Goal: Transaction & Acquisition: Purchase product/service

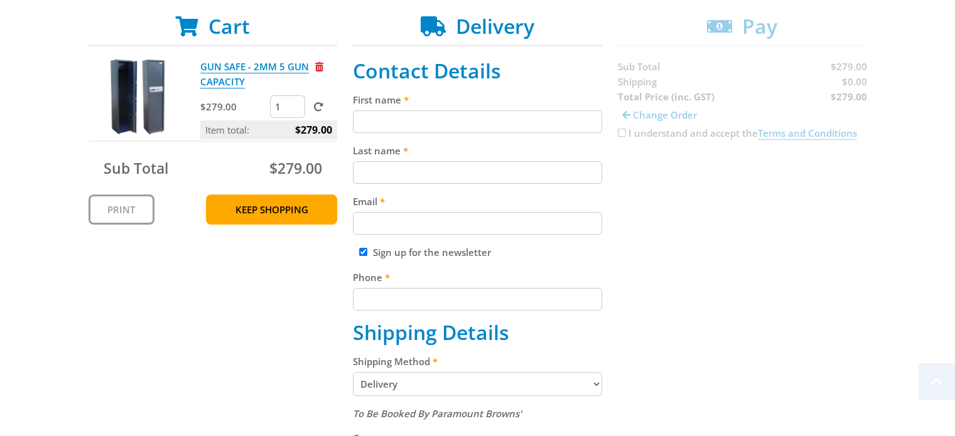
scroll to position [251, 0]
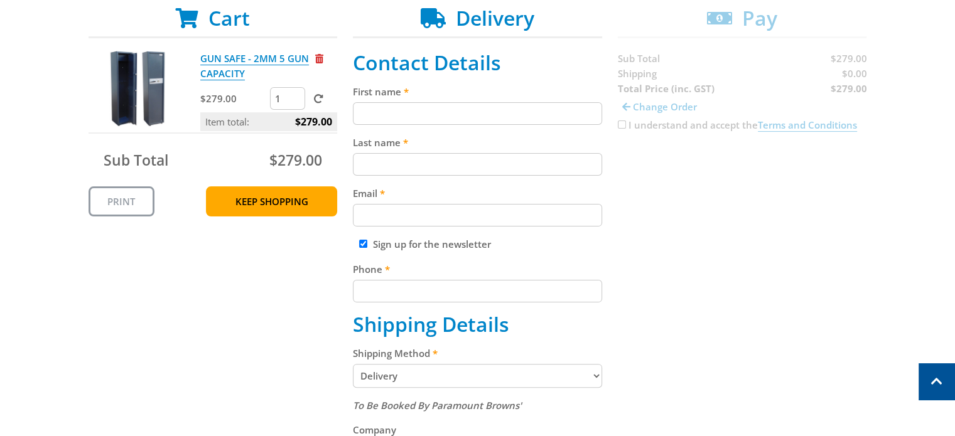
click at [362, 241] on input "Sign up for the newsletter" at bounding box center [363, 244] width 8 height 8
checkbox input "false"
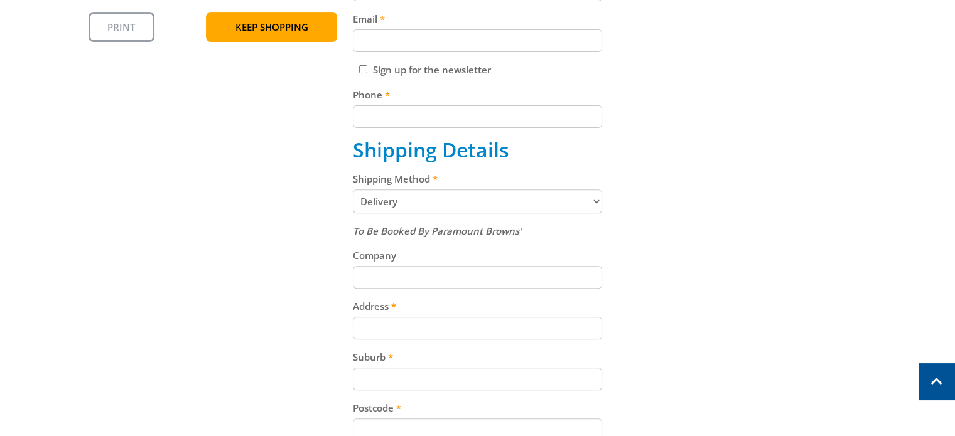
scroll to position [440, 0]
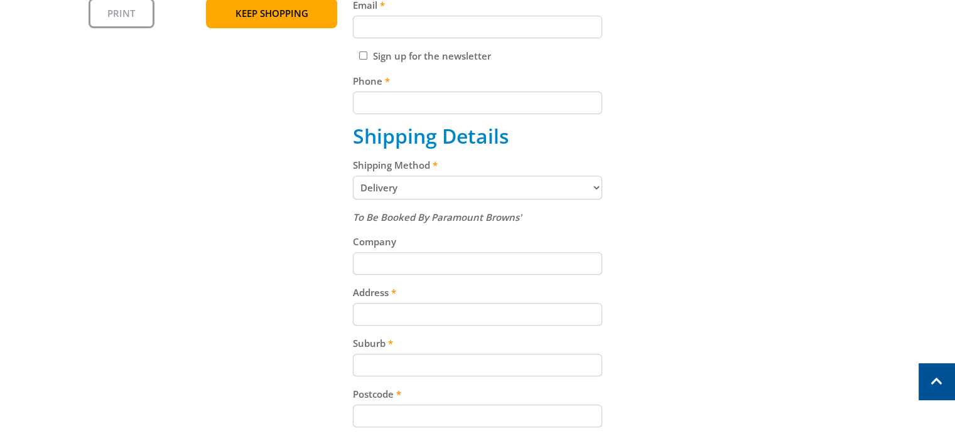
click at [595, 185] on select "Pickup from Mount Barker Delivery" at bounding box center [477, 188] width 249 height 24
click at [784, 180] on div "Cart GUN SAFE - 2MM 5 GUN CAPACITY $279.00 1 Item total: $279.00 Sub Total $279…" at bounding box center [478, 219] width 779 height 803
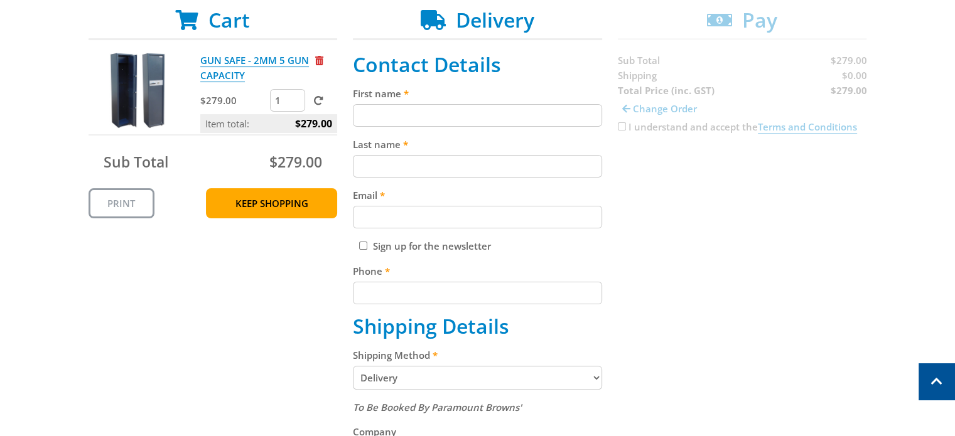
scroll to position [188, 0]
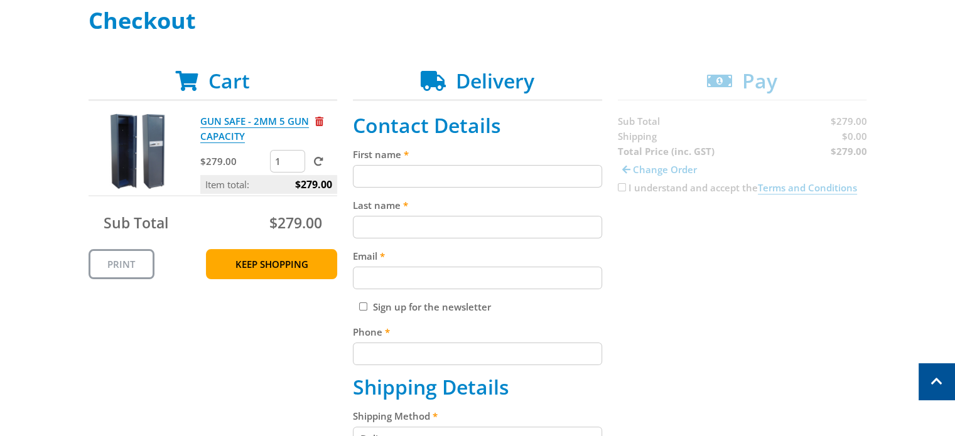
click at [420, 180] on input "First name" at bounding box center [477, 176] width 249 height 23
type input "[PERSON_NAME]"
type input "[EMAIL_ADDRESS][DOMAIN_NAME]"
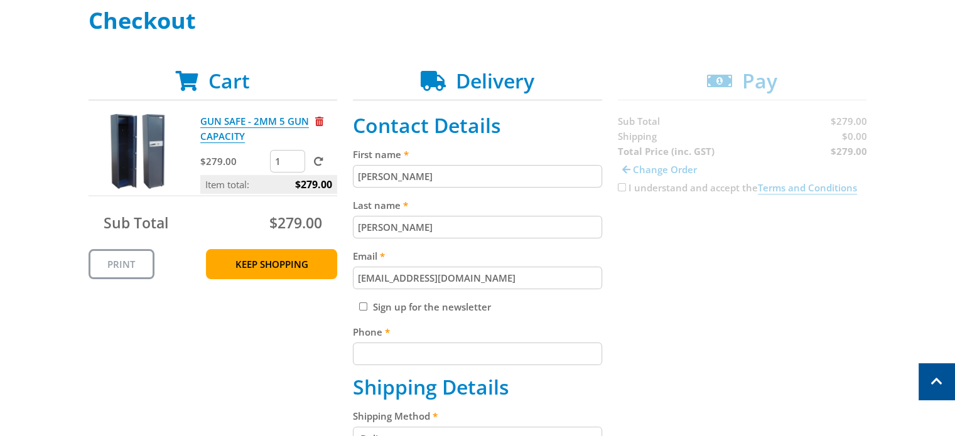
type input "0497878851"
type input "[STREET_ADDRESS]"
type input "[GEOGRAPHIC_DATA]"
type input "5255"
select select "SA"
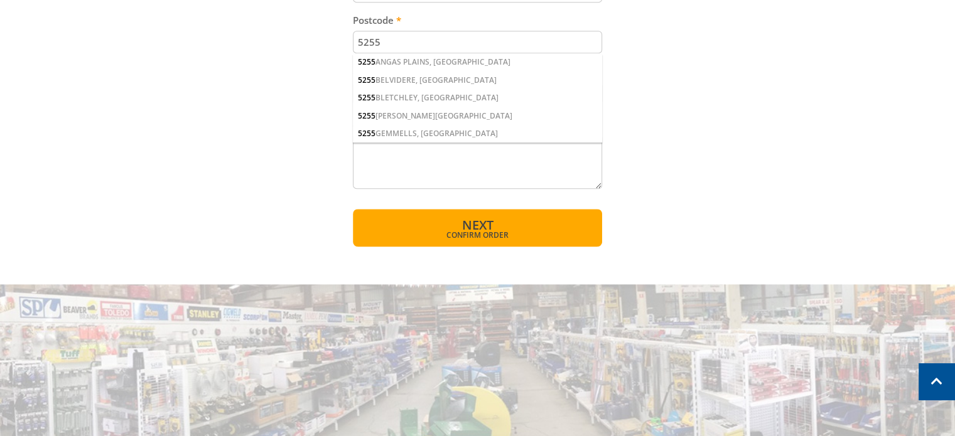
scroll to position [816, 0]
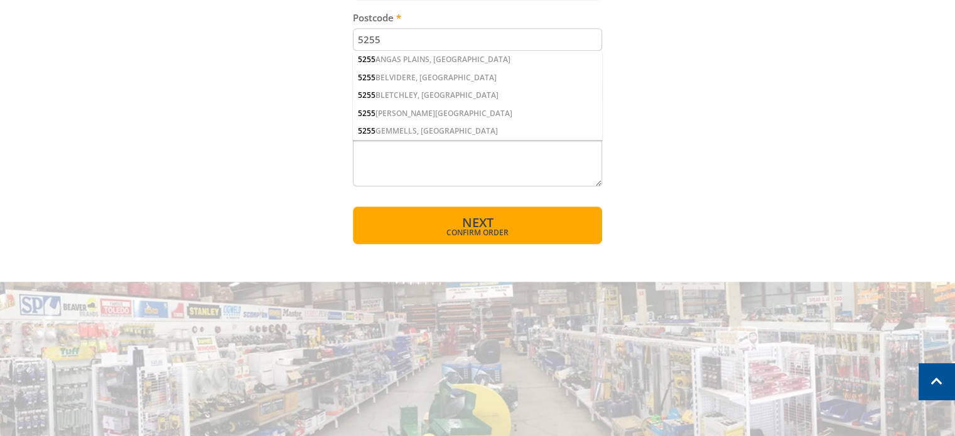
click at [492, 220] on span "Next" at bounding box center [477, 222] width 31 height 17
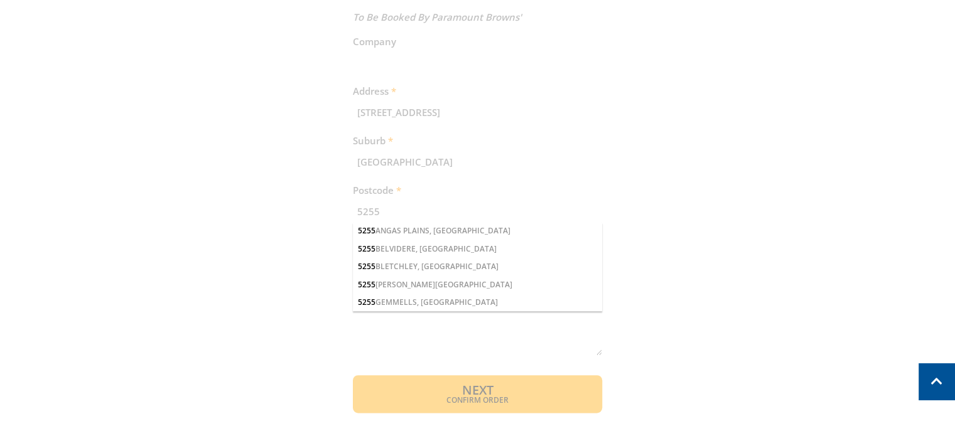
scroll to position [634, 0]
click at [427, 228] on div "Cart GUN SAFE - 2MM 5 GUN CAPACITY $279.00 1 Item total: $279.00 Sub Total $279…" at bounding box center [478, 17] width 779 height 789
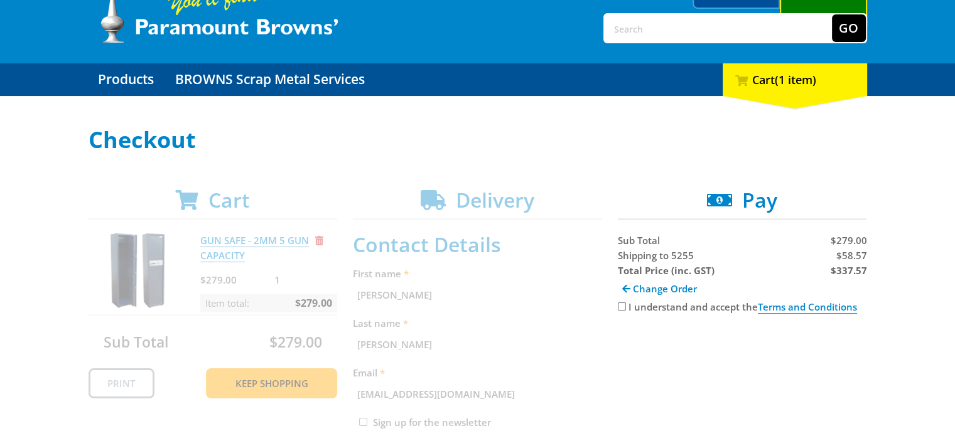
scroll to position [132, 0]
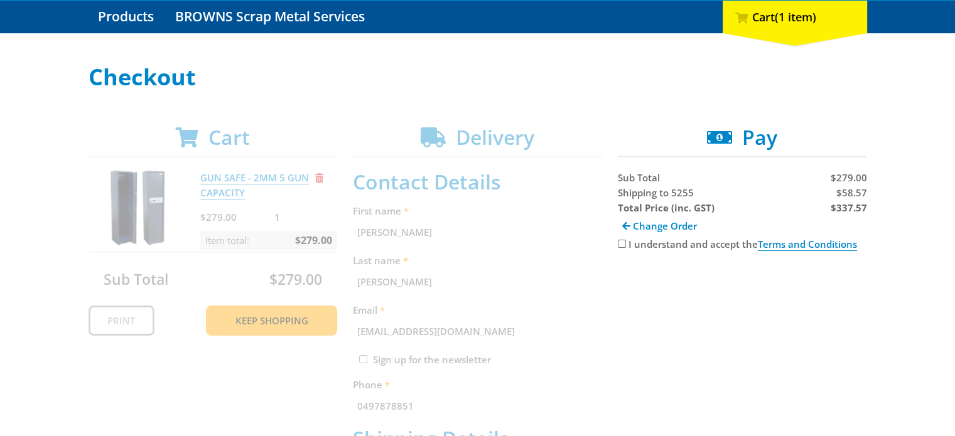
click at [621, 241] on input "I understand and accept the Terms and Conditions" at bounding box center [622, 244] width 8 height 8
checkbox input "true"
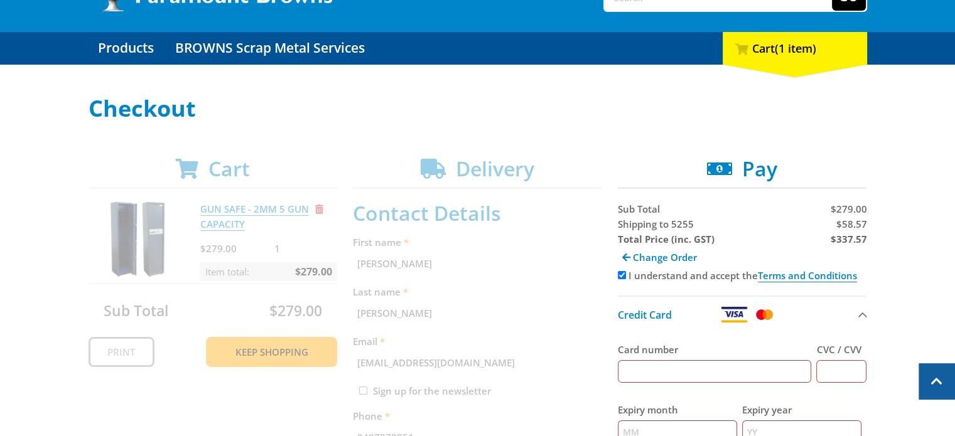
scroll to position [0, 0]
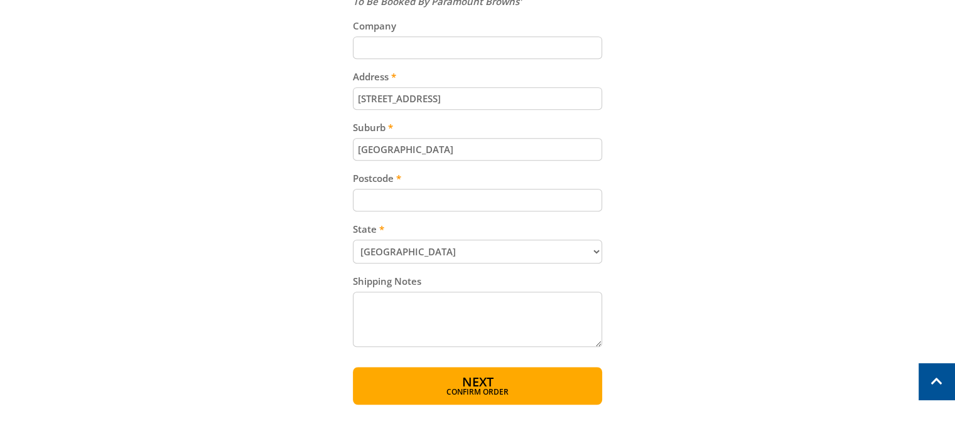
scroll to position [691, 0]
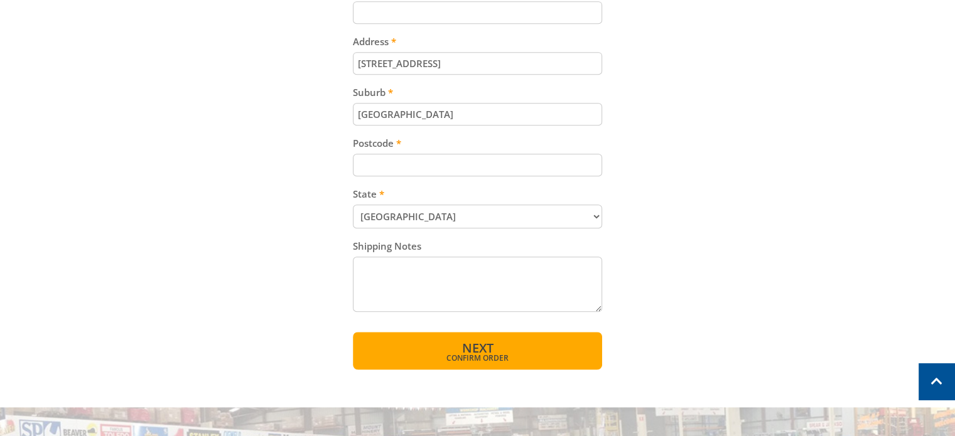
click at [587, 346] on button "Next Confirm order" at bounding box center [477, 351] width 249 height 38
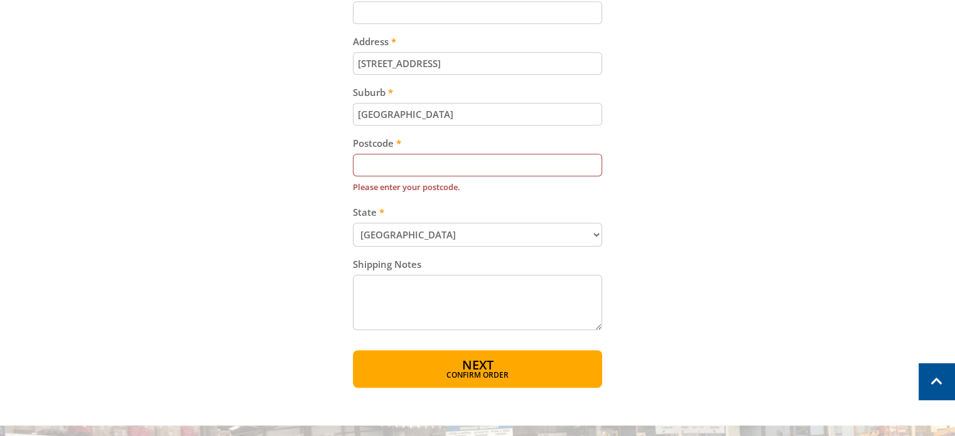
click at [543, 155] on input "Postcode" at bounding box center [477, 165] width 249 height 23
type input "5255"
type input "LANGHORNE CREEK GENERAL STORE"
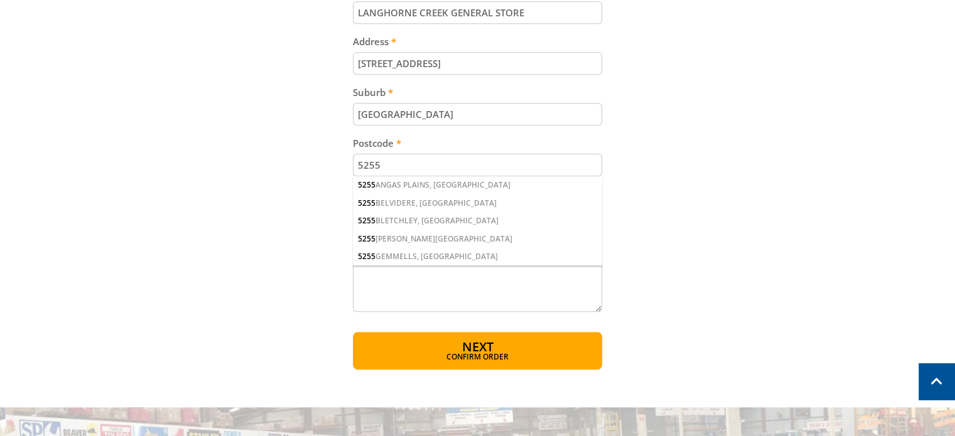
click at [473, 164] on input "5255" at bounding box center [477, 165] width 249 height 23
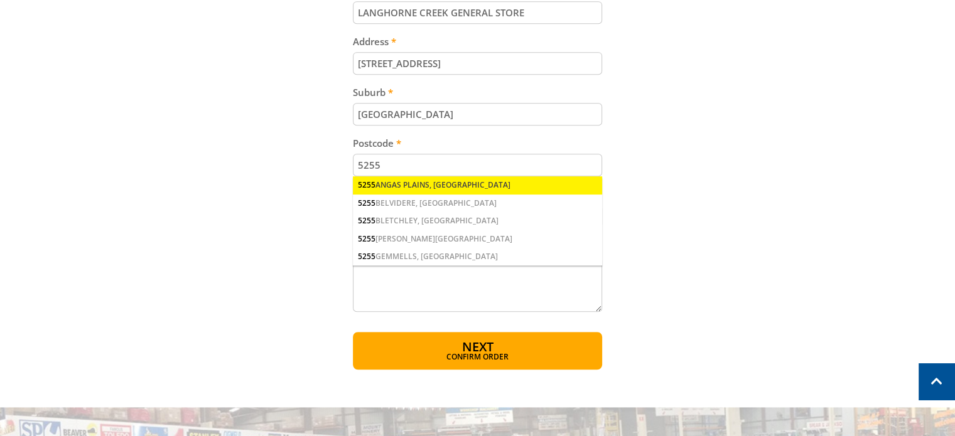
click at [463, 176] on div "5255 ANGAS PLAINS, SA" at bounding box center [477, 185] width 249 height 18
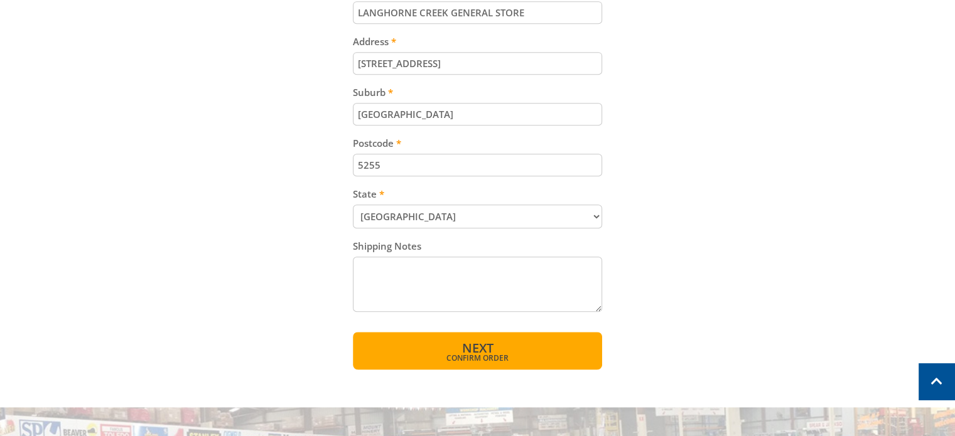
click at [492, 355] on span "Confirm order" at bounding box center [477, 359] width 195 height 8
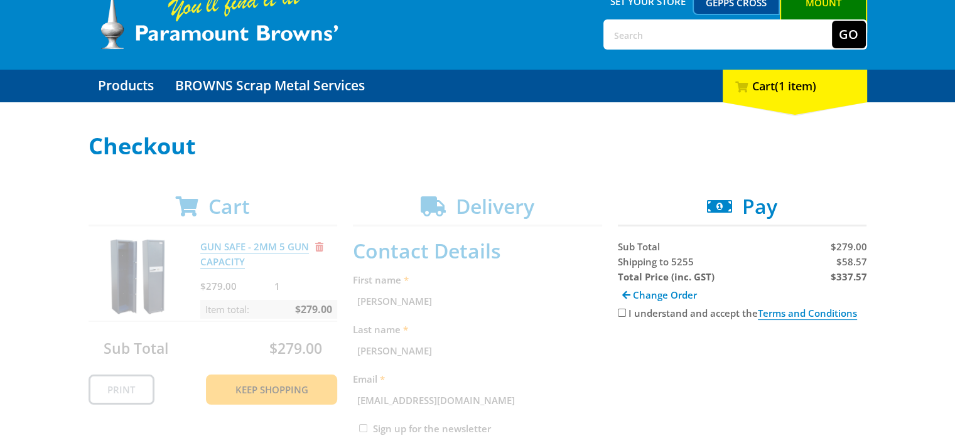
scroll to position [188, 0]
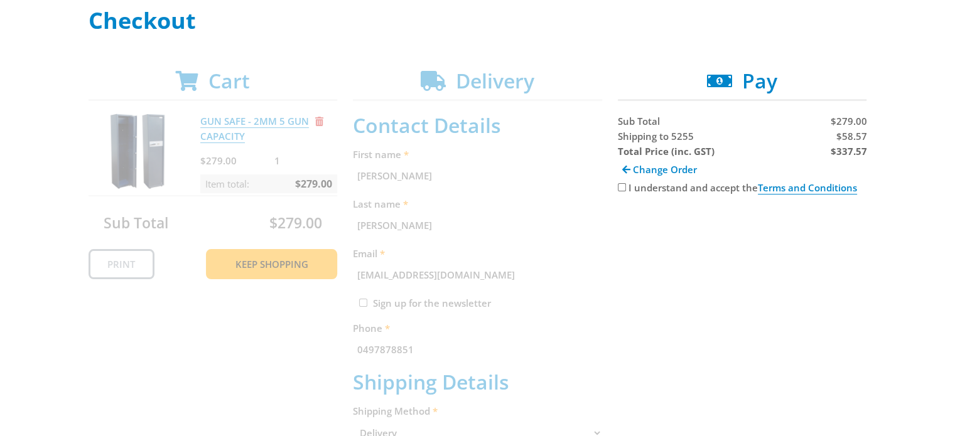
click at [621, 187] on input "I understand and accept the Terms and Conditions" at bounding box center [622, 187] width 8 height 8
checkbox input "true"
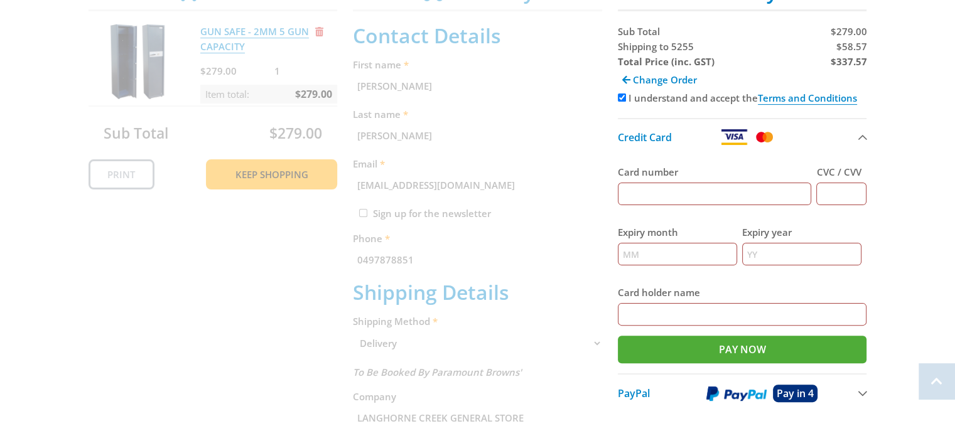
scroll to position [314, 0]
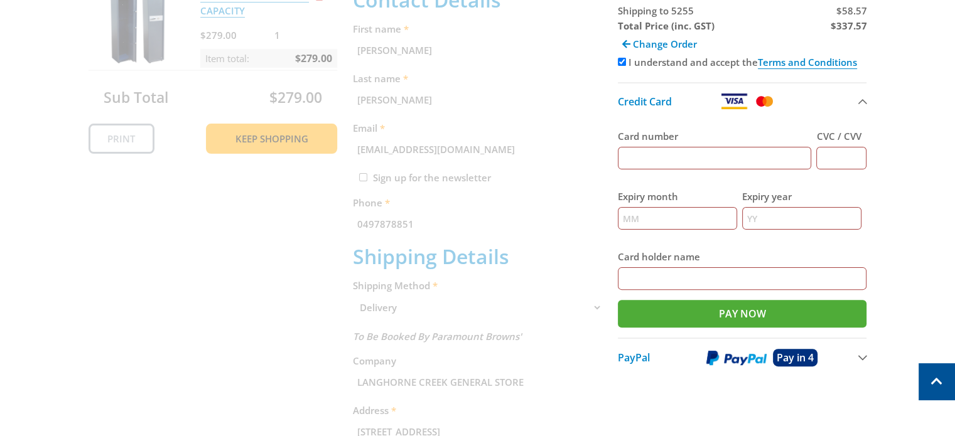
click at [704, 156] on input "Card number" at bounding box center [715, 158] width 194 height 23
click at [908, 136] on div "Select your Delivery Method Personal Pick up Available in 5 days Courier Pick u…" at bounding box center [477, 308] width 955 height 850
click at [866, 357] on button "PayPal Pay in 4" at bounding box center [742, 357] width 249 height 39
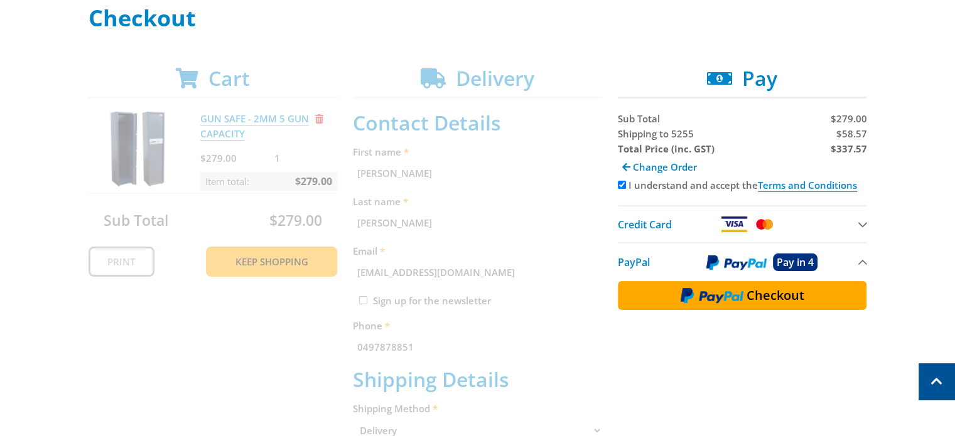
scroll to position [188, 0]
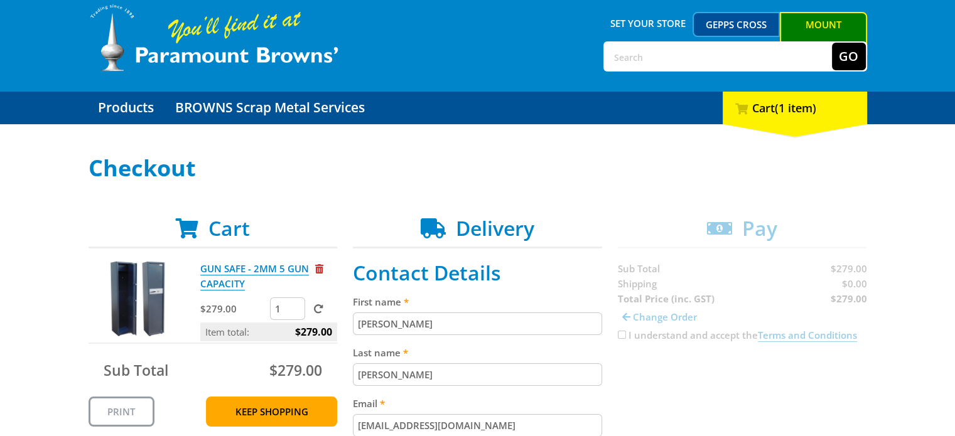
scroll to position [63, 0]
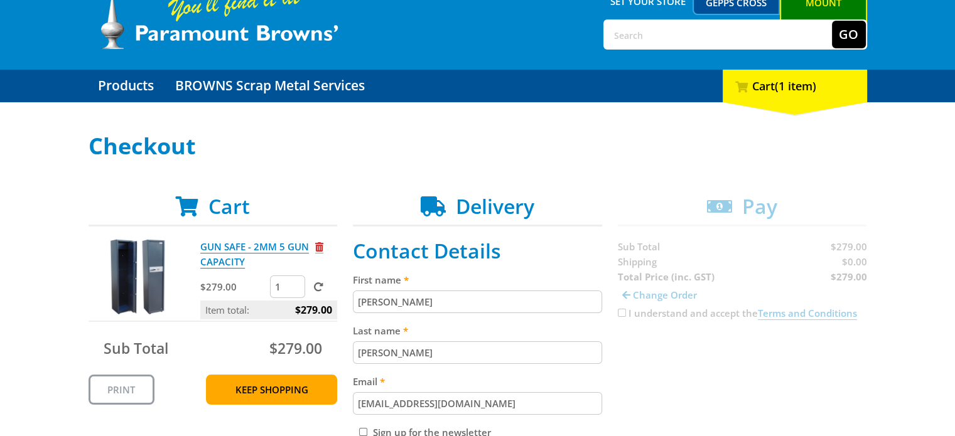
click at [320, 249] on span "Remove from cart" at bounding box center [319, 246] width 8 height 9
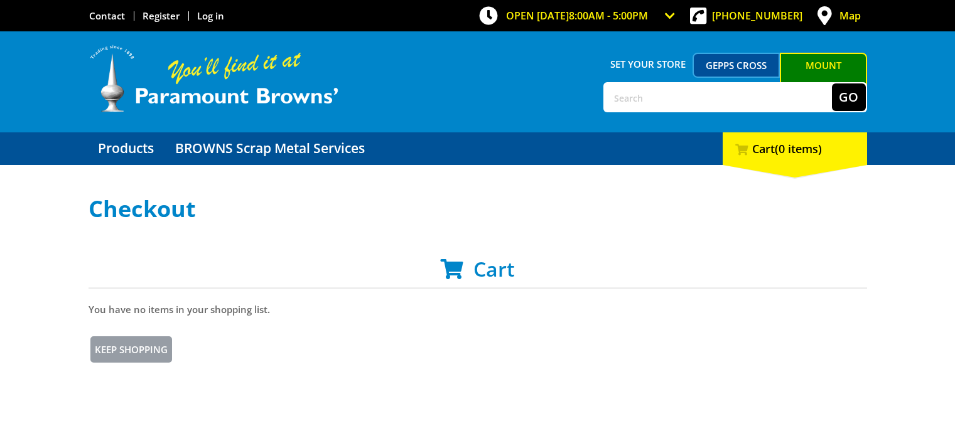
scroll to position [63, 0]
